Goal: Complete application form

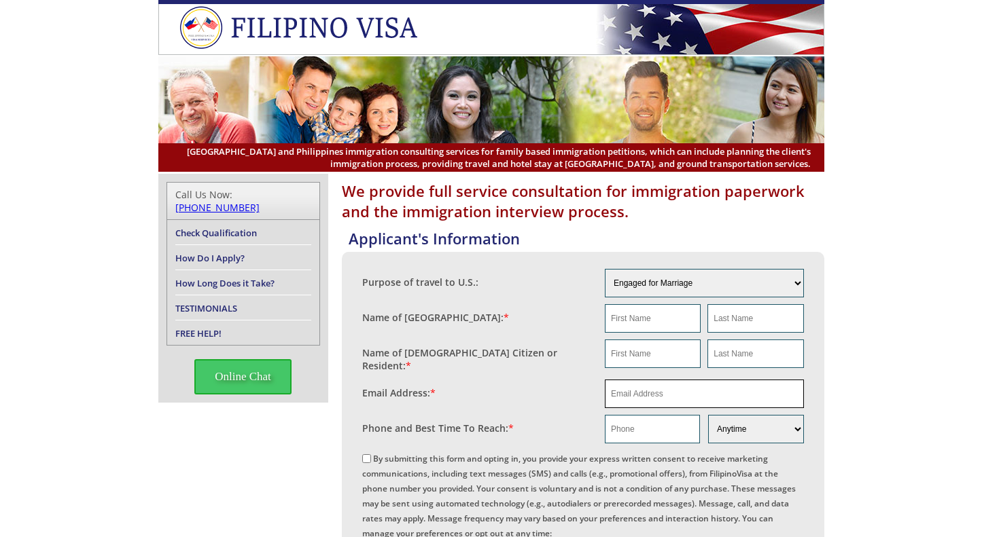
click at [653, 389] on input "email" at bounding box center [704, 394] width 199 height 29
paste input "mtzach40@gmail.com"
type input "mtzach40@gmail.com"
click at [641, 429] on input "text" at bounding box center [652, 429] width 95 height 29
click at [634, 427] on input "text" at bounding box center [652, 429] width 95 height 29
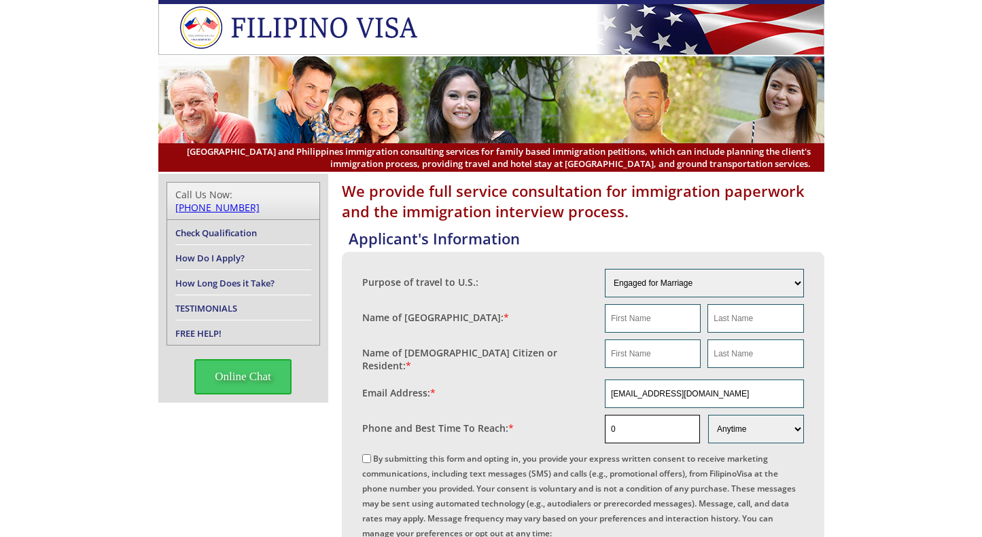
paste input "929 462 7098"
click at [635, 428] on input "0929 462 7098" at bounding box center [652, 429] width 95 height 29
type input "09294627098"
click at [647, 347] on input "text" at bounding box center [653, 354] width 96 height 29
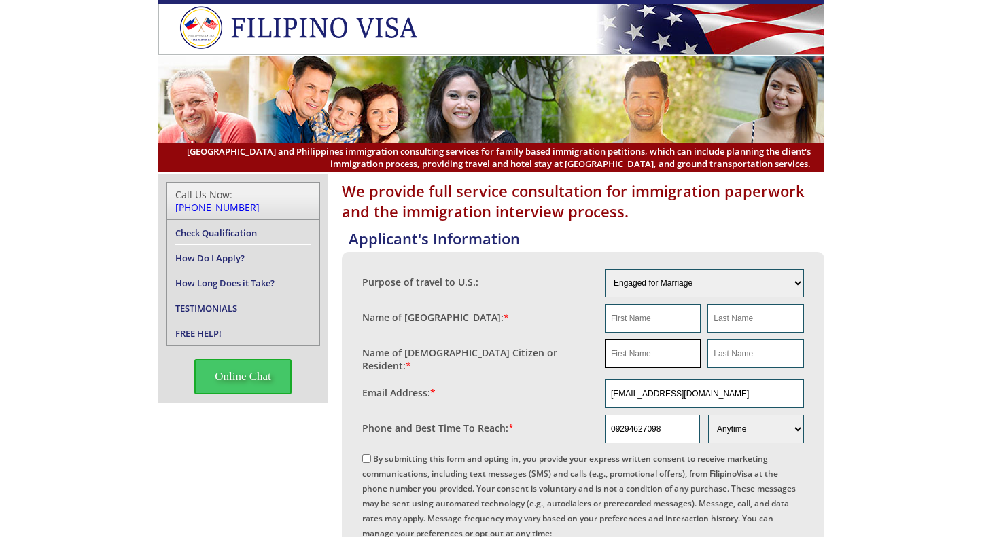
click at [617, 351] on input "text" at bounding box center [653, 354] width 96 height 29
paste input "Zachary Raymond"
type input "Zachary Raymond"
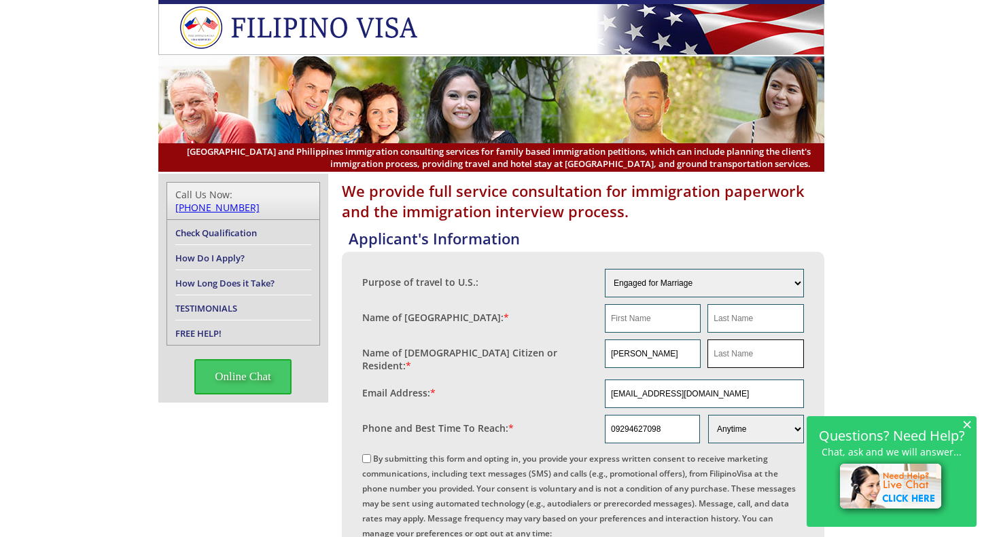
click at [749, 353] on input "text" at bounding box center [755, 354] width 96 height 29
paste input "Augusting"
type input "Augusting"
click at [642, 324] on input "text" at bounding box center [653, 318] width 96 height 29
type input "na"
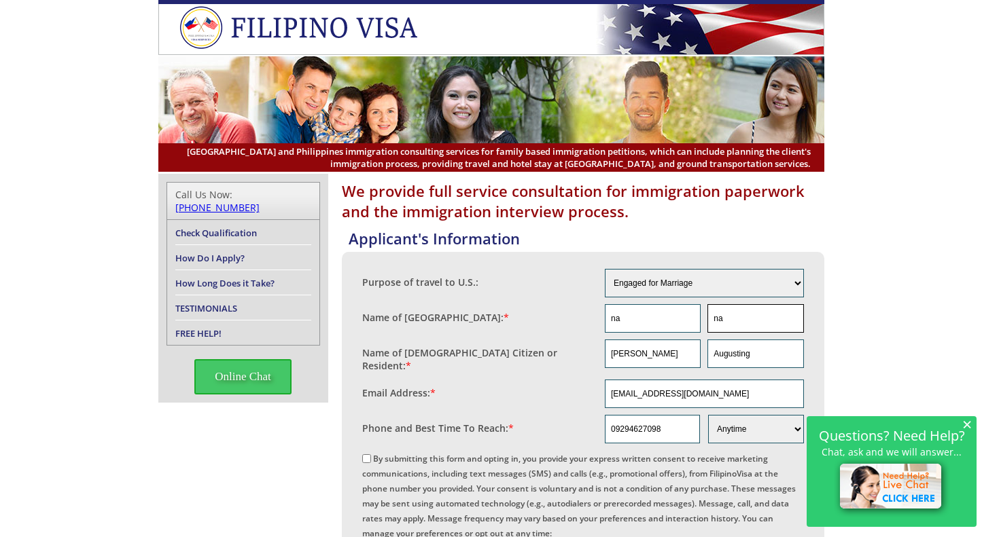
type input "na"
click at [371, 453] on label "By submitting this form and opting in, you provide your express written consent…" at bounding box center [578, 541] width 433 height 176
click at [371, 454] on input "By submitting this form and opting in, you provide your express written consent…" at bounding box center [366, 458] width 9 height 9
checkbox input "true"
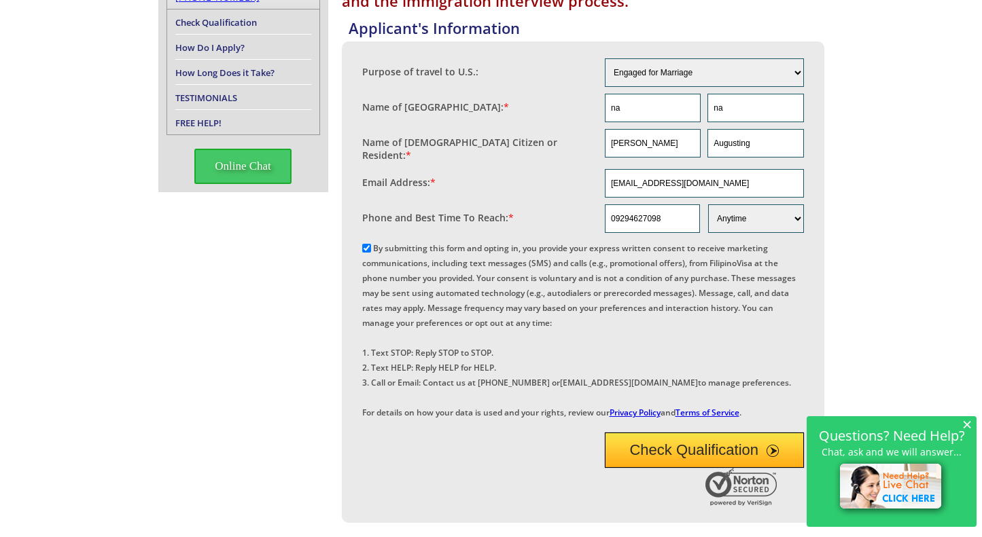
scroll to position [204, 0]
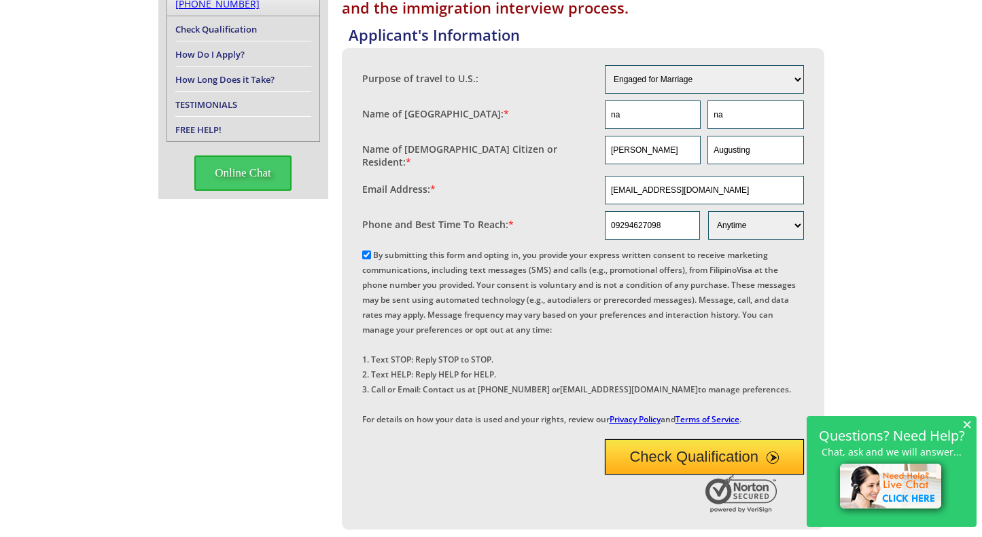
click at [676, 475] on button "Check Qualification" at bounding box center [704, 457] width 199 height 35
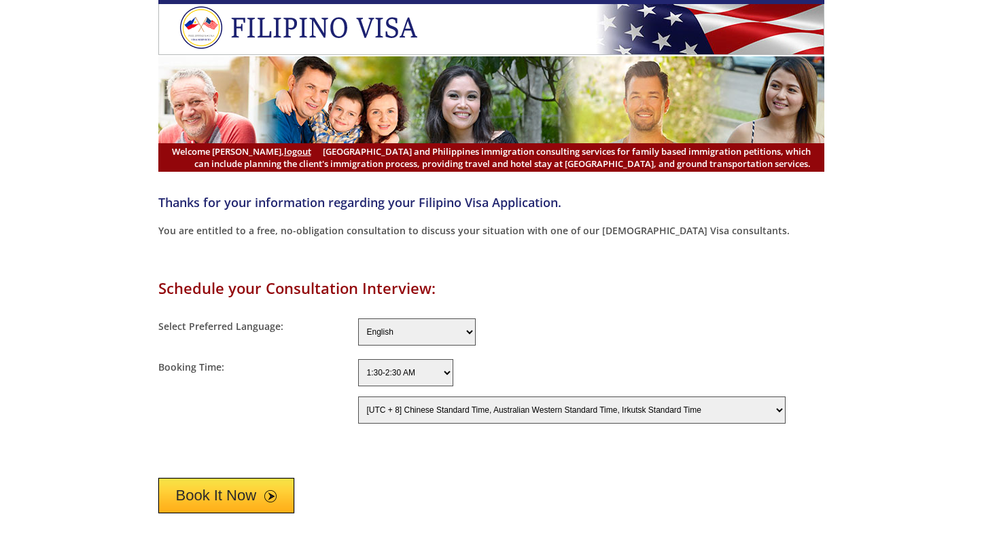
select select "-480"
